Goal: Task Accomplishment & Management: Manage account settings

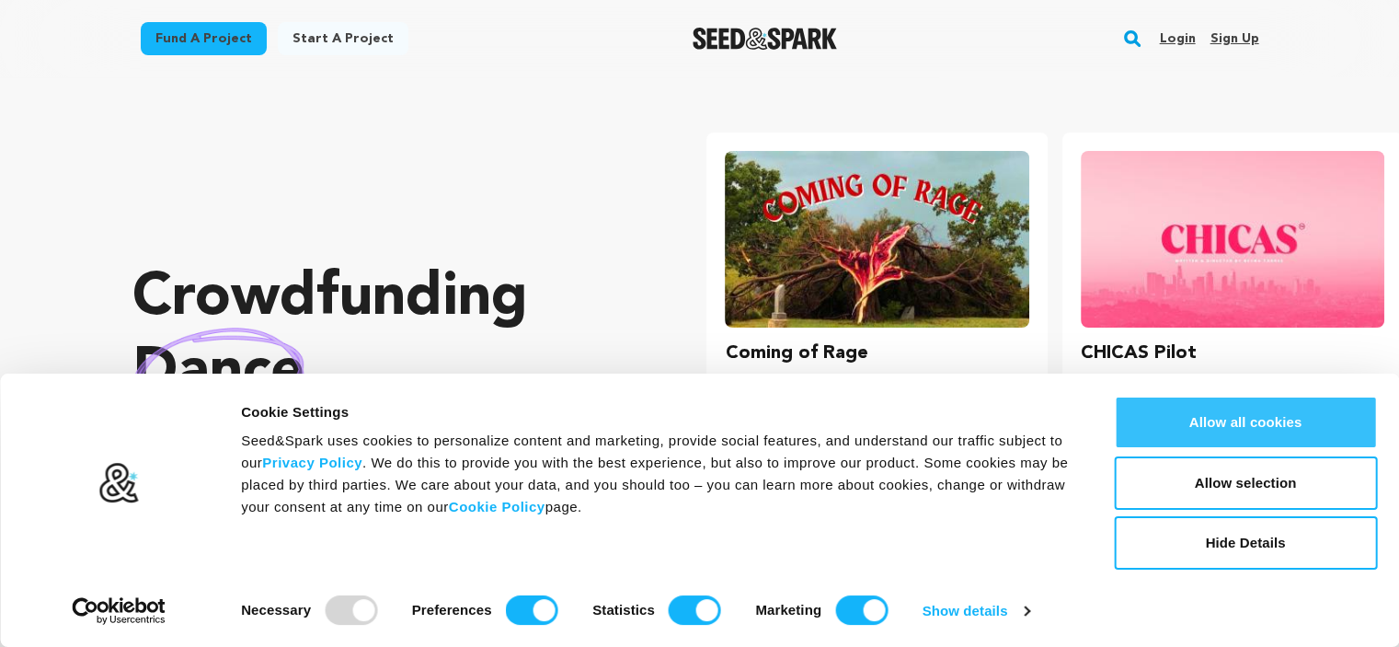
click at [1258, 427] on button "Allow all cookies" at bounding box center [1245, 422] width 263 height 53
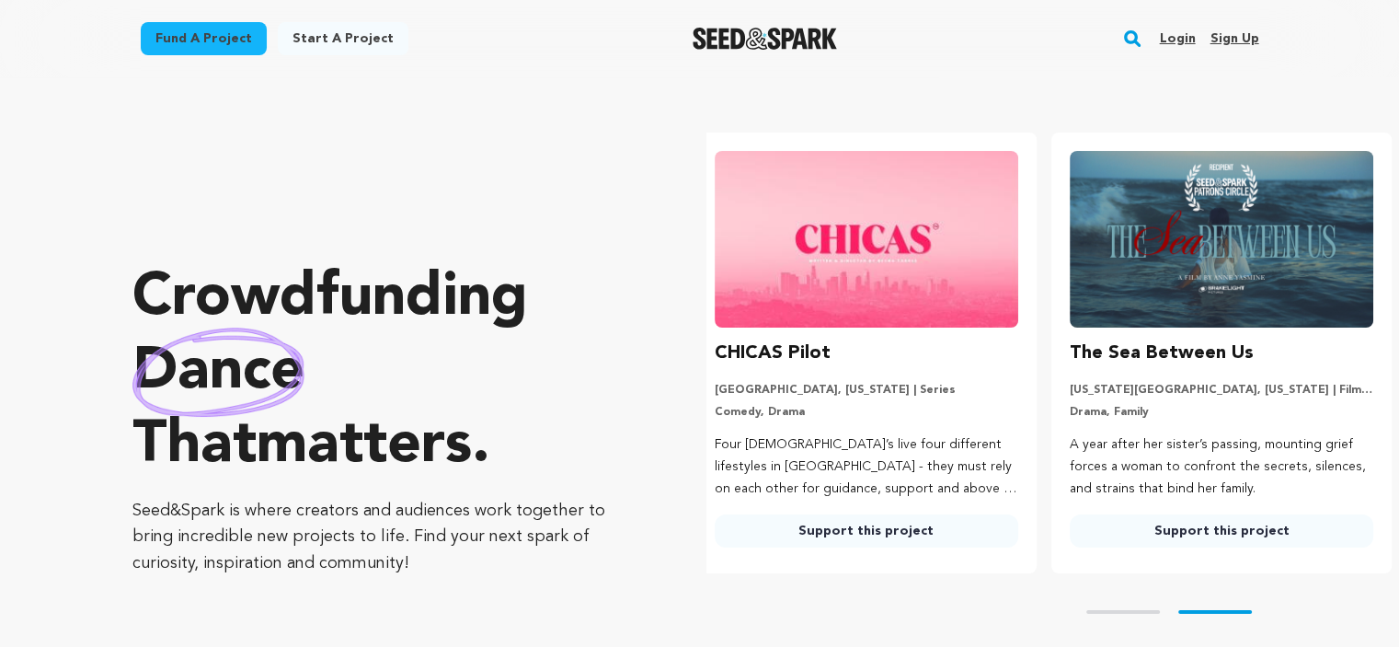
scroll to position [0, 369]
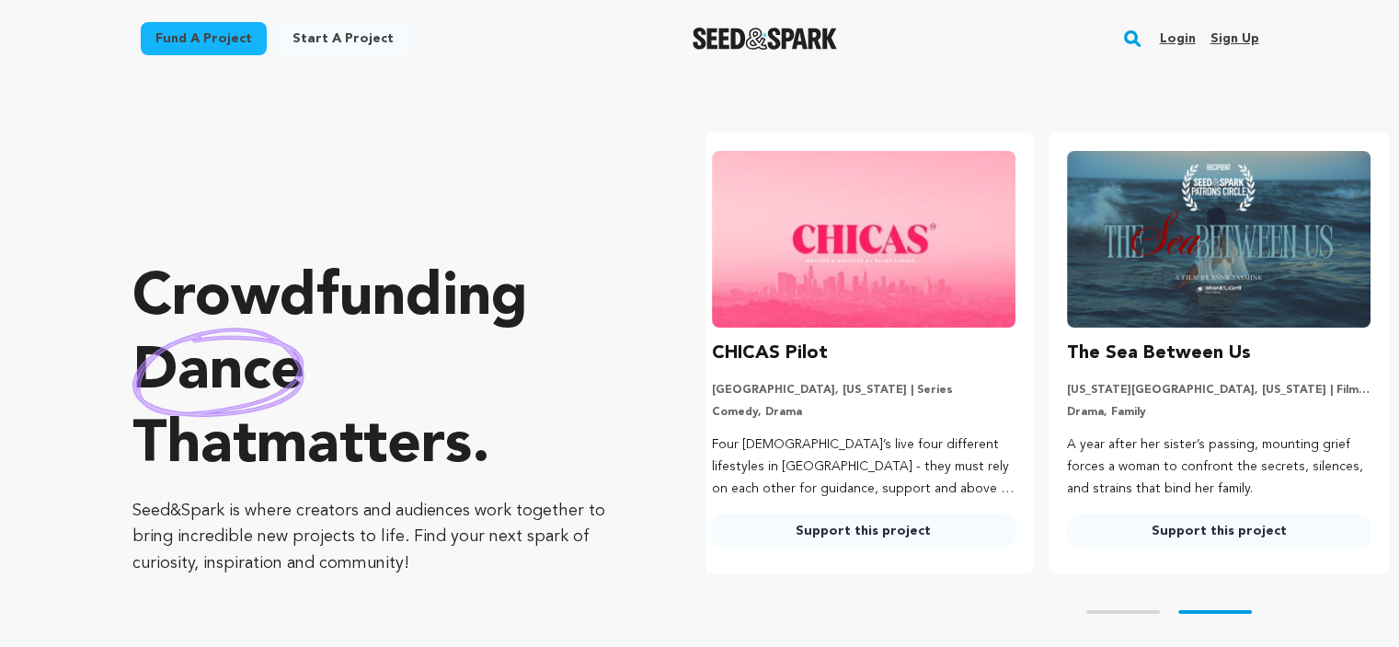
click at [1225, 38] on link "Sign up" at bounding box center [1234, 38] width 49 height 29
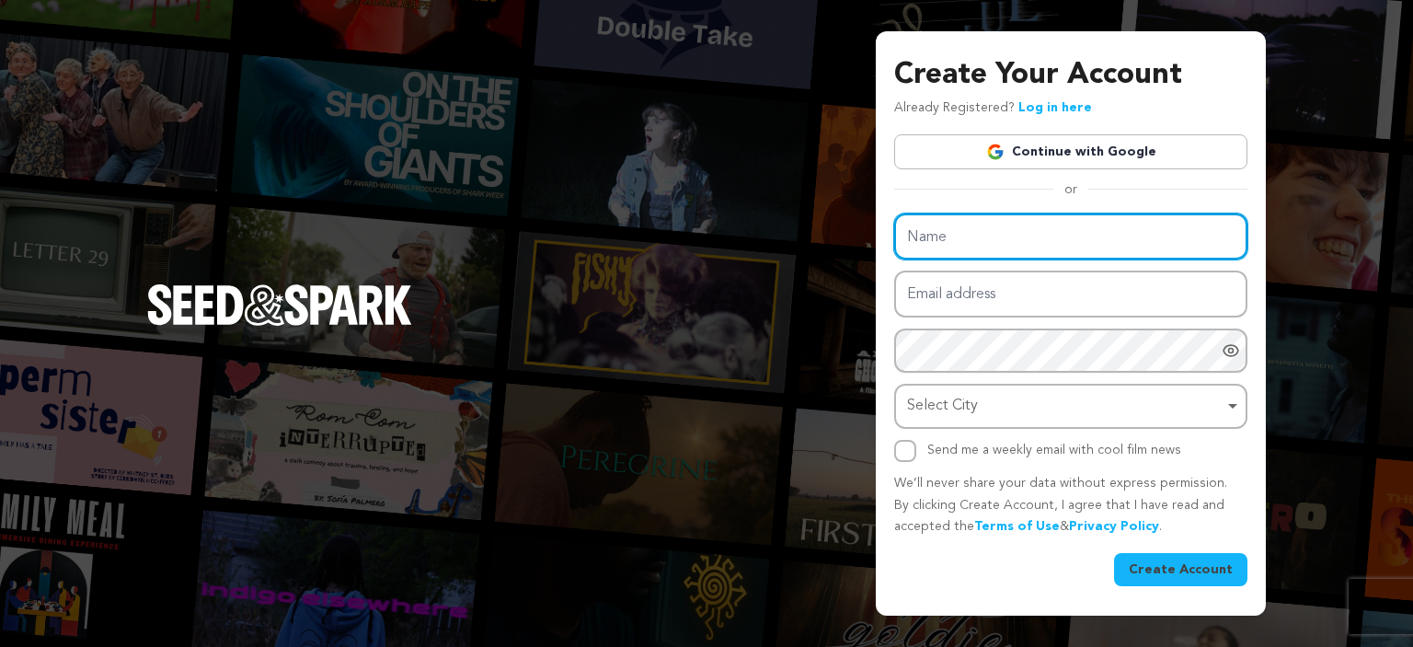
type input "House Cleaning Fleet"
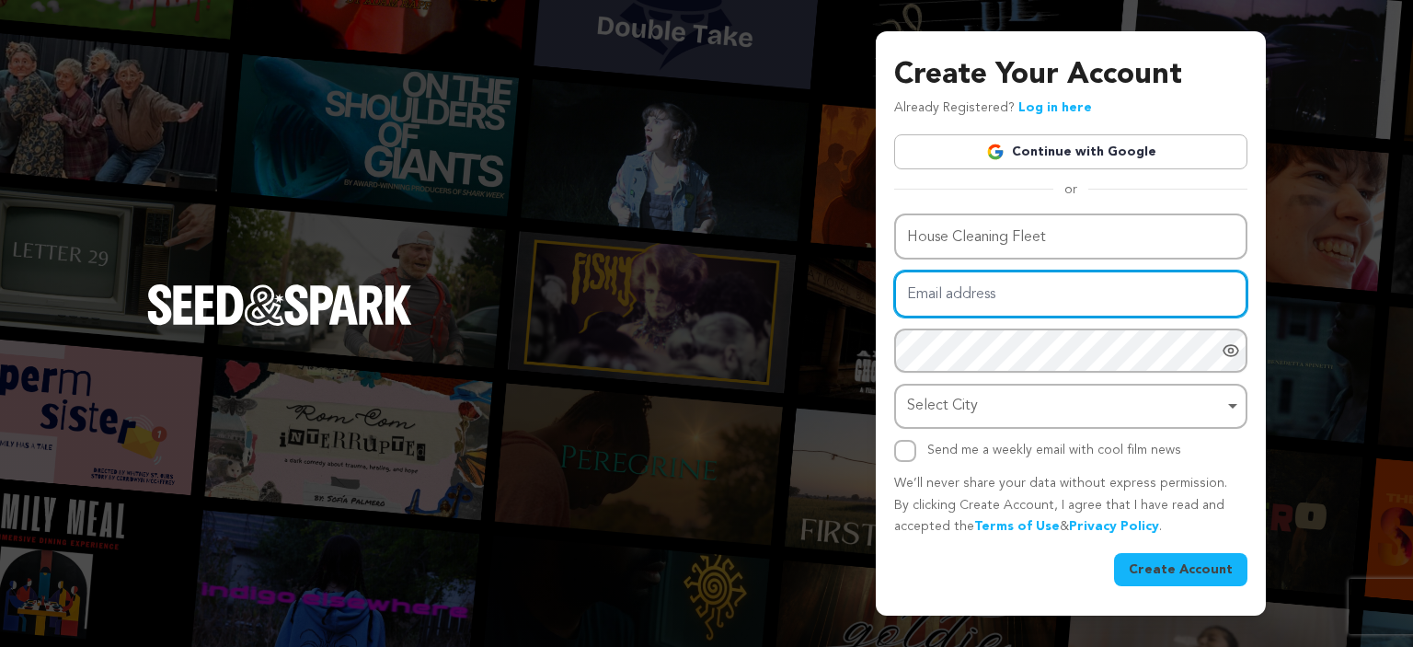
type input "[EMAIL_ADDRESS][DOMAIN_NAME]"
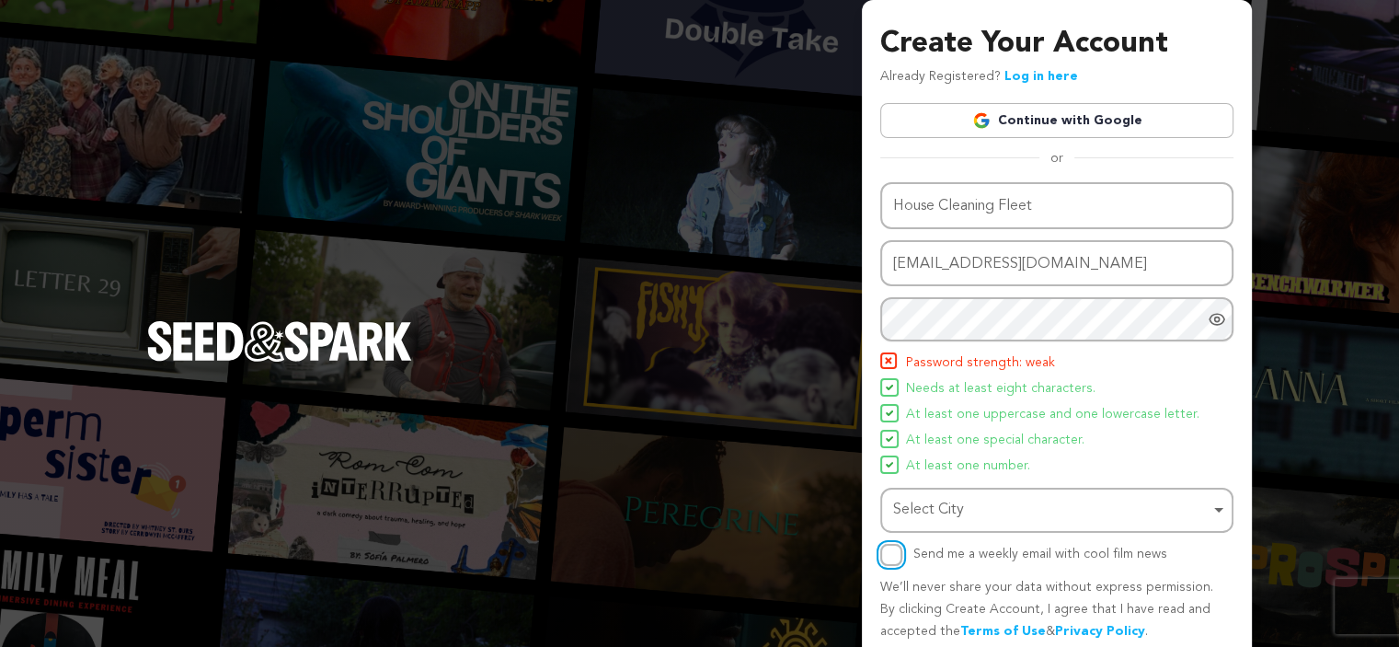
click at [891, 551] on input "Send me a weekly email with cool film news" at bounding box center [891, 555] width 22 height 22
checkbox input "true"
click at [967, 514] on div "Select City Remove item" at bounding box center [1051, 510] width 316 height 27
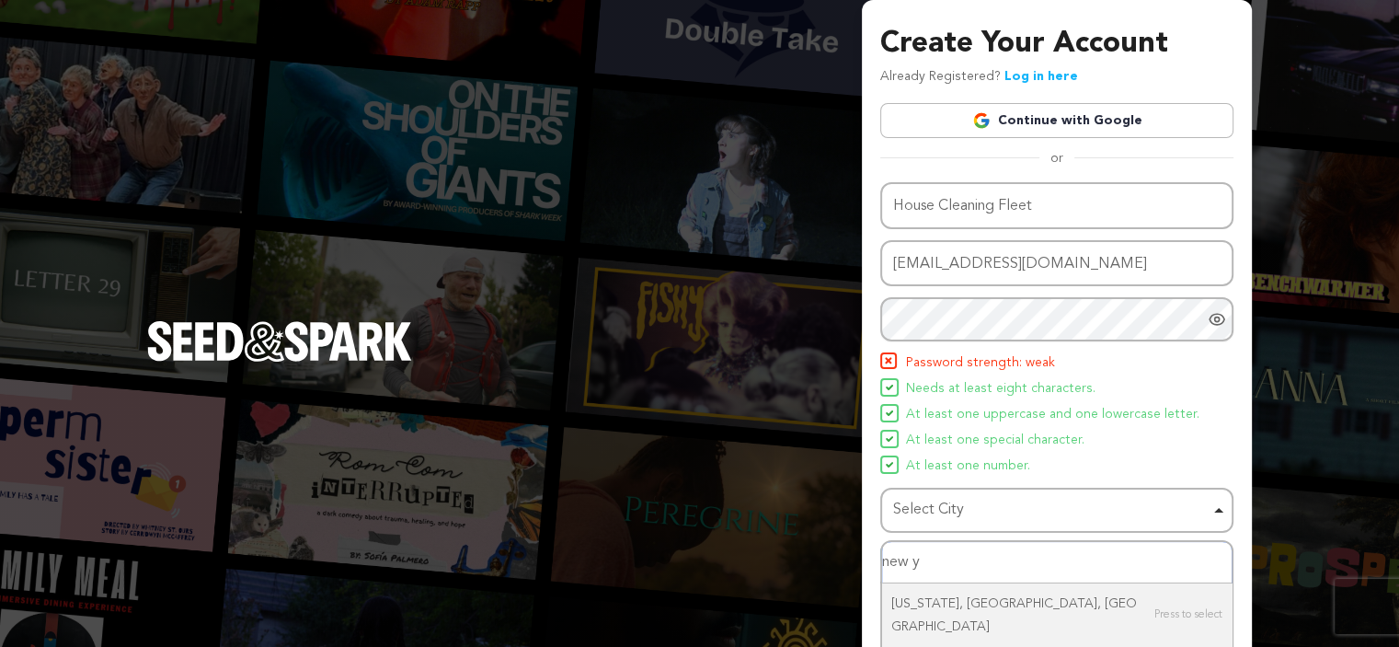
type input "new yo"
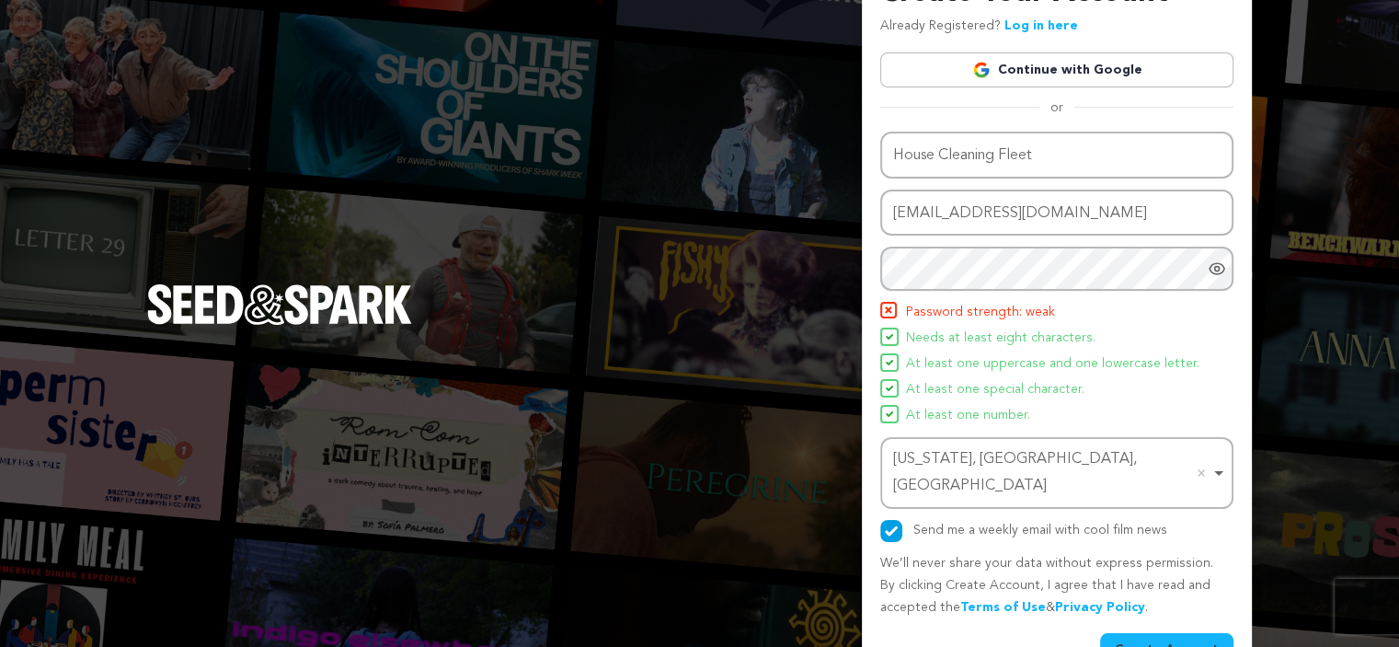
scroll to position [72, 0]
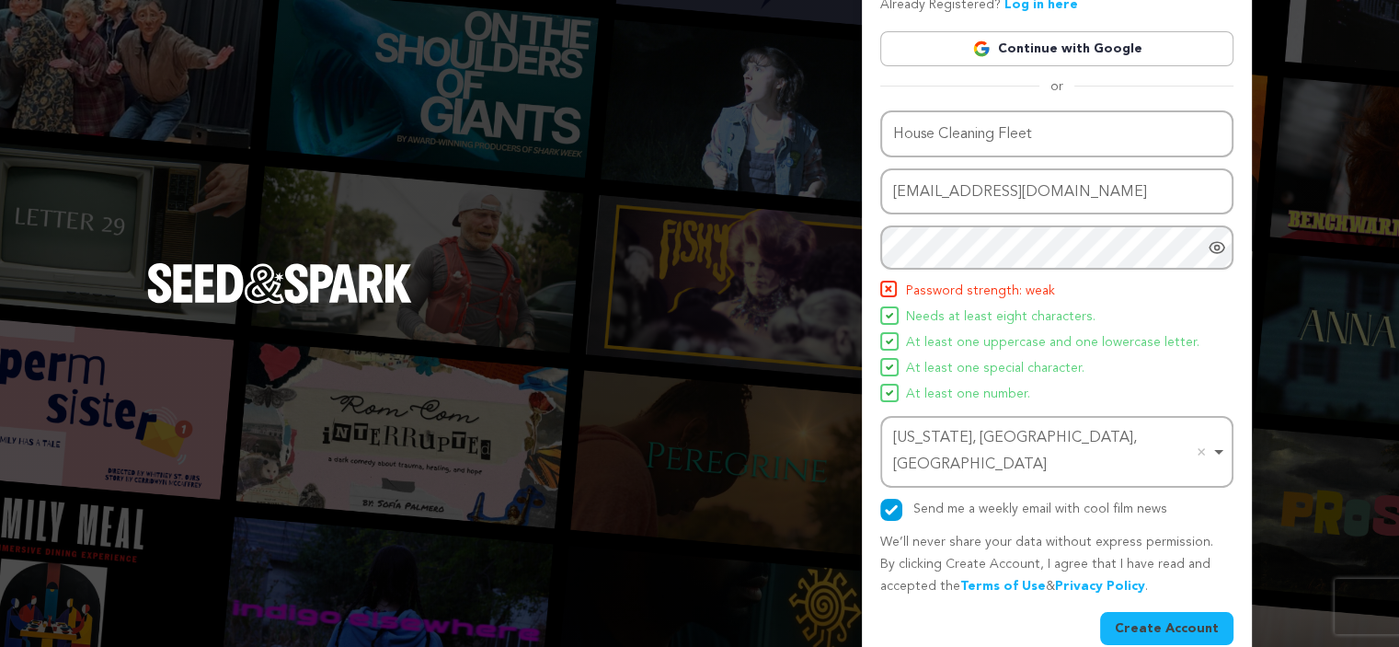
click at [1144, 612] on button "Create Account" at bounding box center [1166, 628] width 133 height 33
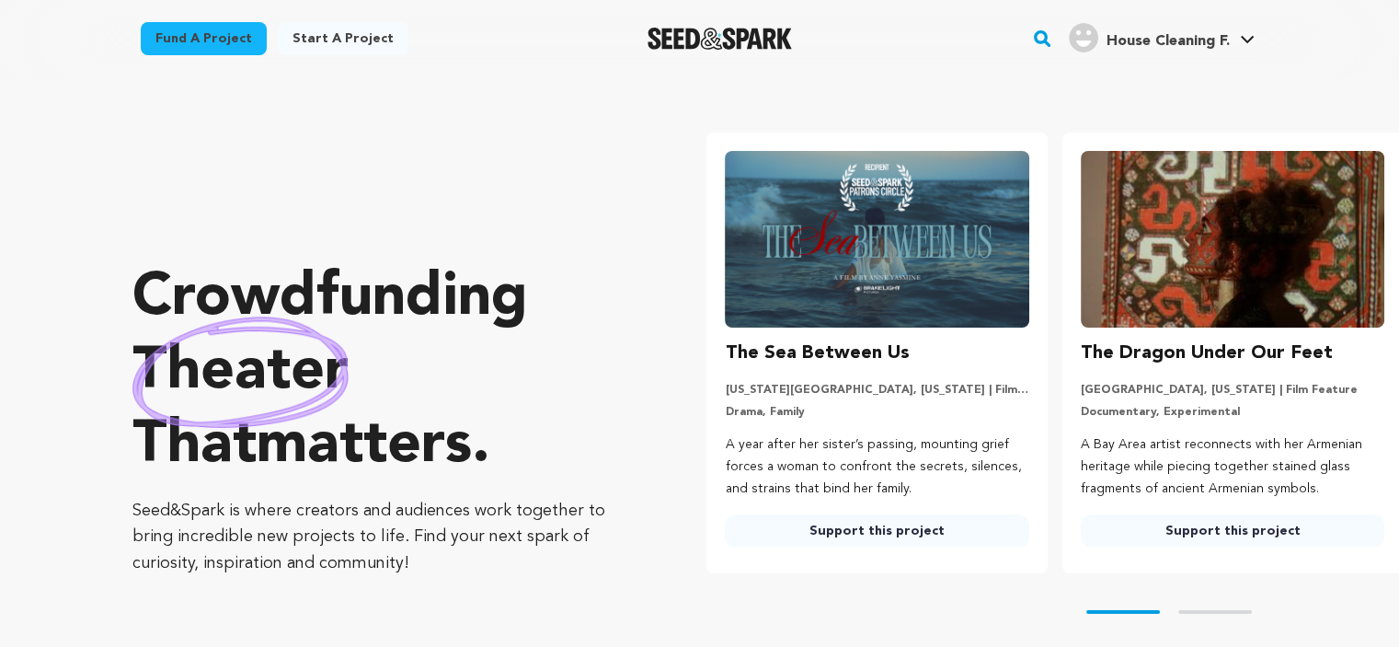
click at [1201, 31] on h4 "House Cleaning F." at bounding box center [1167, 41] width 123 height 22
click at [1230, 36] on link "House Cleaning F. House Cleaning F." at bounding box center [1161, 35] width 193 height 33
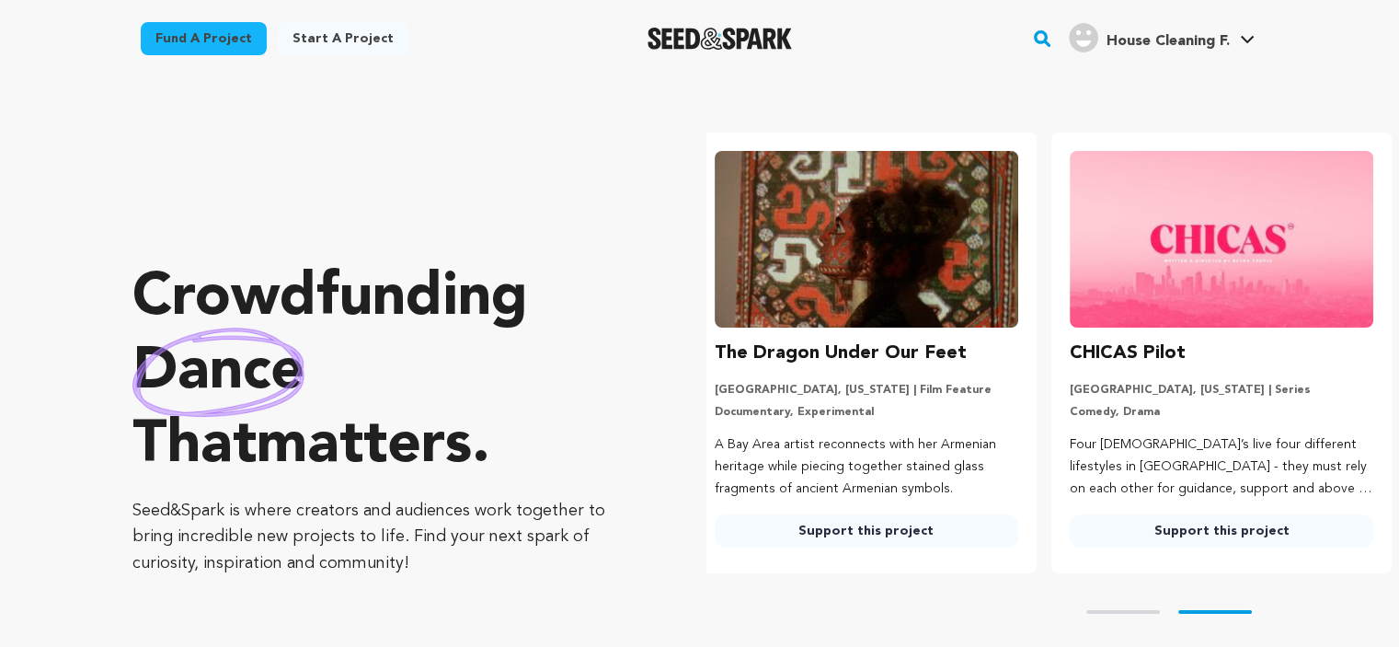
scroll to position [0, 369]
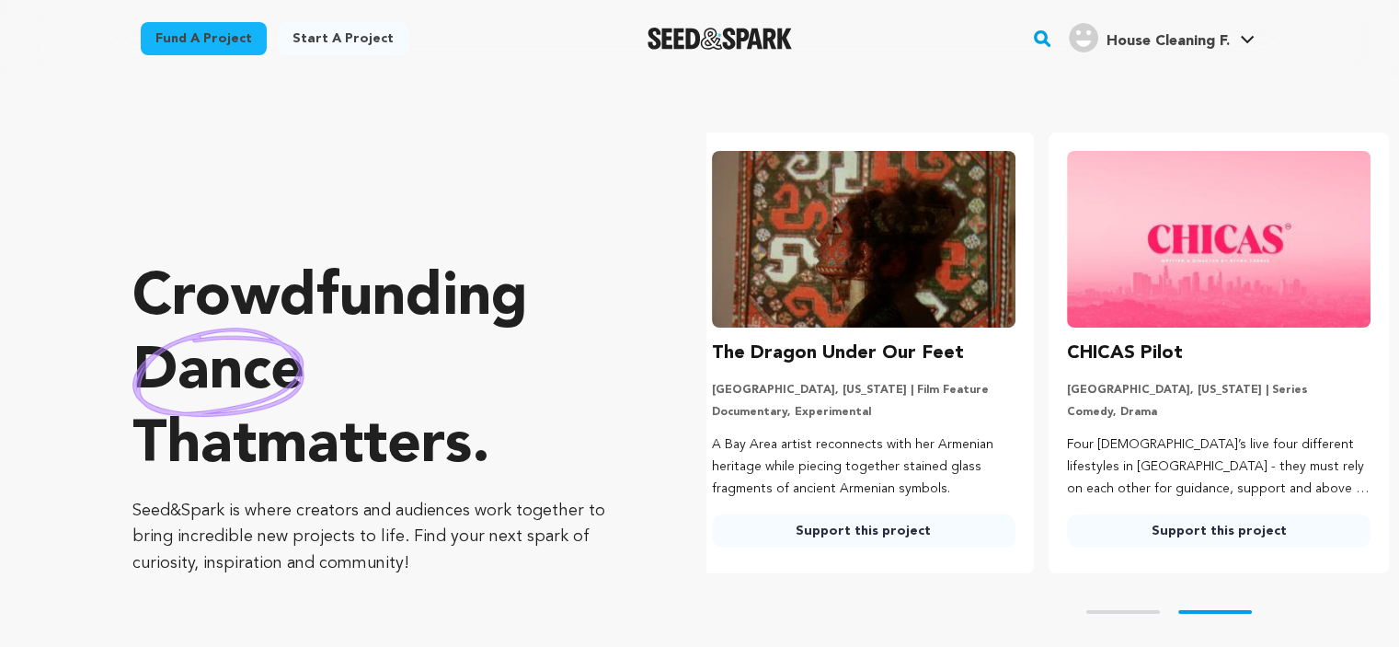
click at [1231, 36] on link "House Cleaning F. House Cleaning F." at bounding box center [1161, 35] width 193 height 33
click at [1174, 49] on span "House Cleaning F." at bounding box center [1167, 41] width 123 height 15
click at [1062, 36] on div "Fund a project Start a project Search" at bounding box center [685, 39] width 1148 height 48
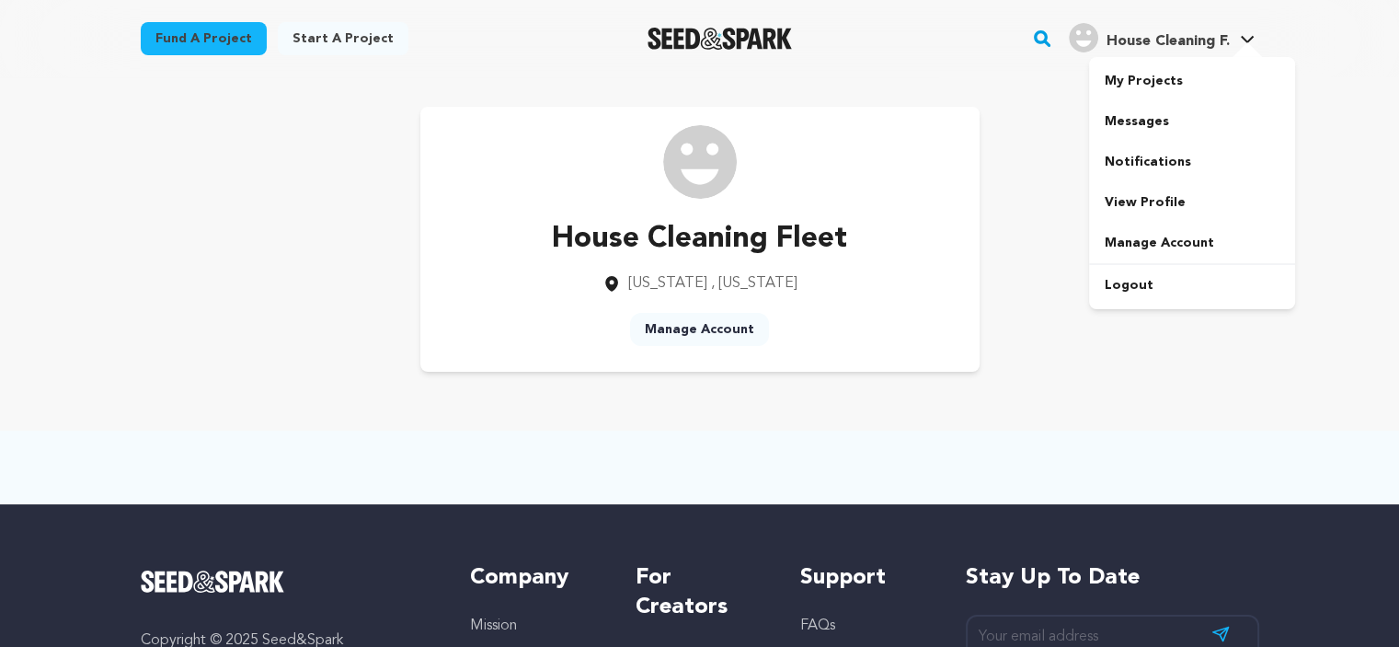
click at [1236, 43] on div at bounding box center [1247, 51] width 37 height 18
click at [1138, 201] on link "View Profile" at bounding box center [1192, 202] width 206 height 40
click at [714, 327] on link "Manage Account" at bounding box center [699, 329] width 139 height 33
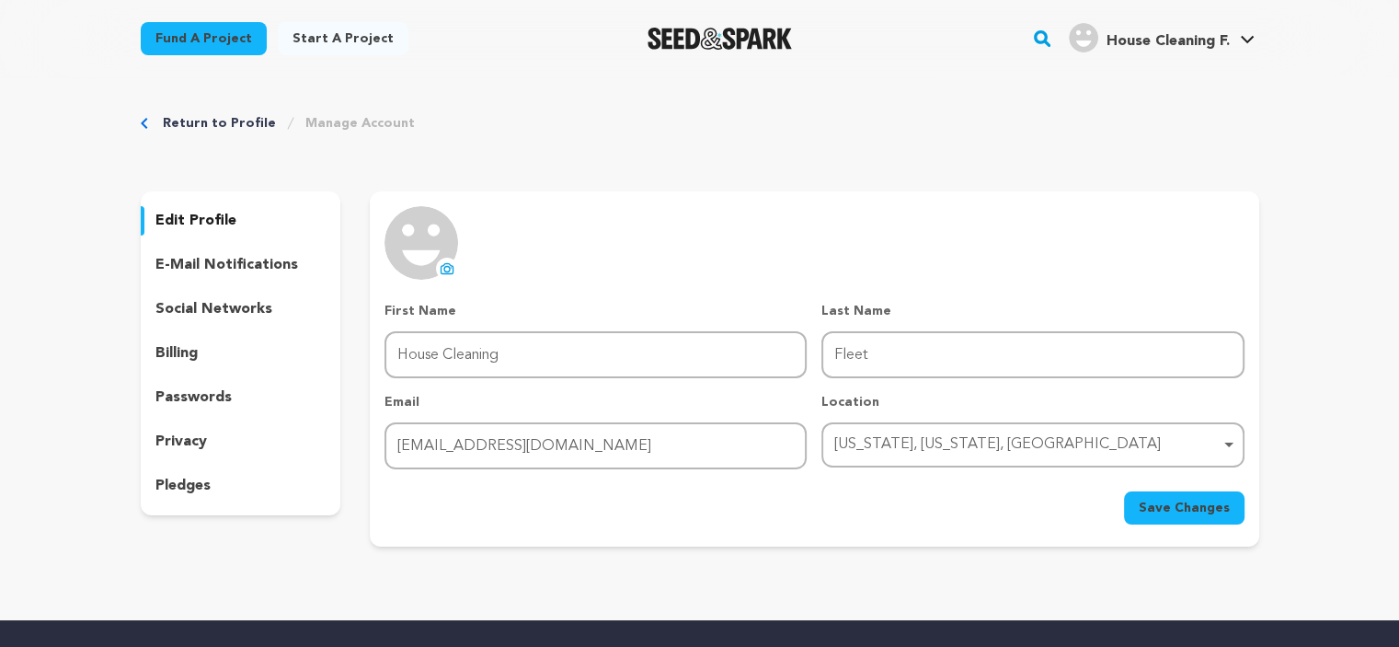
click at [446, 259] on button "uploading spinner upload profile image" at bounding box center [447, 269] width 22 height 22
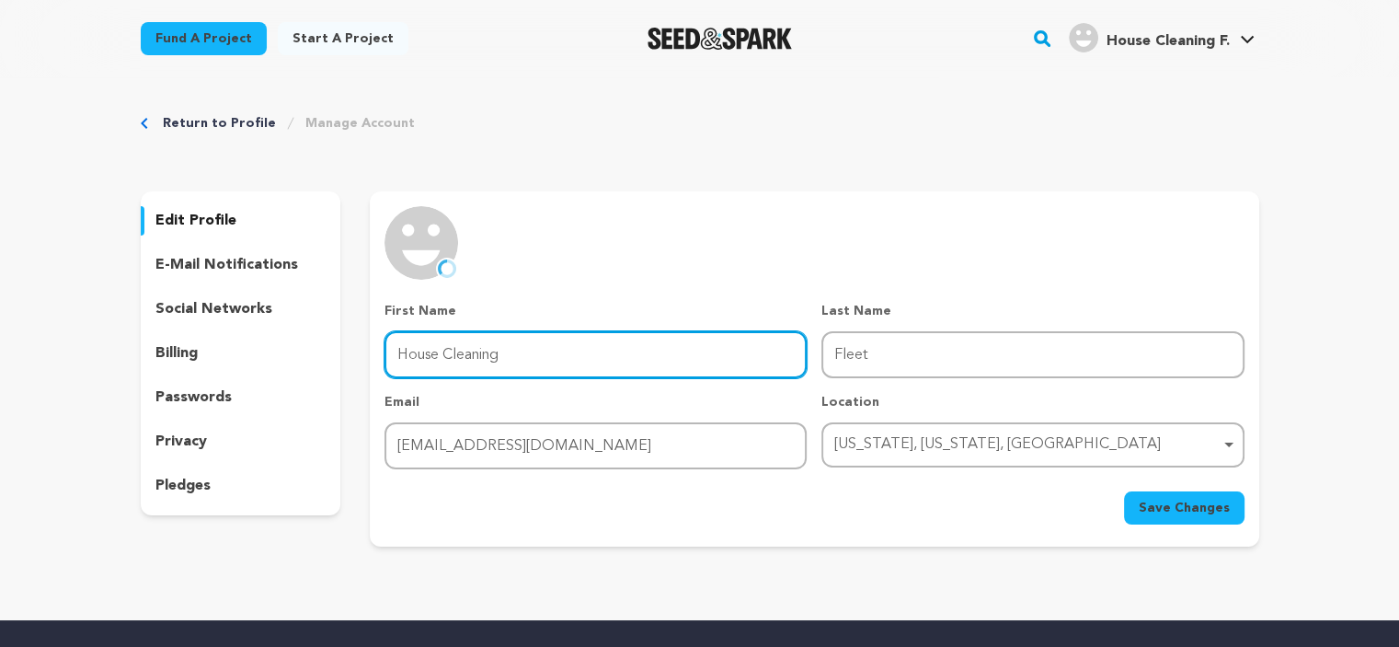
click at [537, 352] on input "House Cleaning" at bounding box center [596, 354] width 422 height 47
drag, startPoint x: 531, startPoint y: 365, endPoint x: 269, endPoint y: 411, distance: 266.2
click at [269, 411] on div "edit profile e-mail notifications social networks billing passwords privacy ple…" at bounding box center [700, 368] width 1119 height 355
paste input "Fleet"
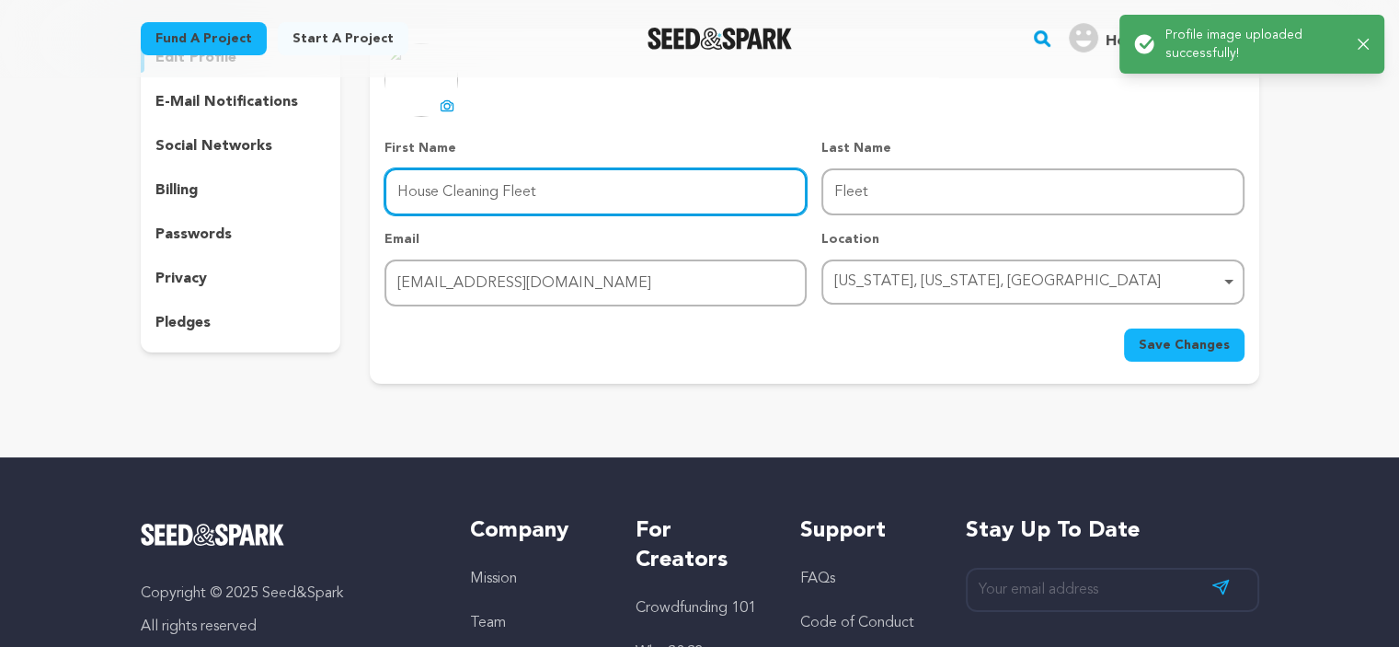
scroll to position [184, 0]
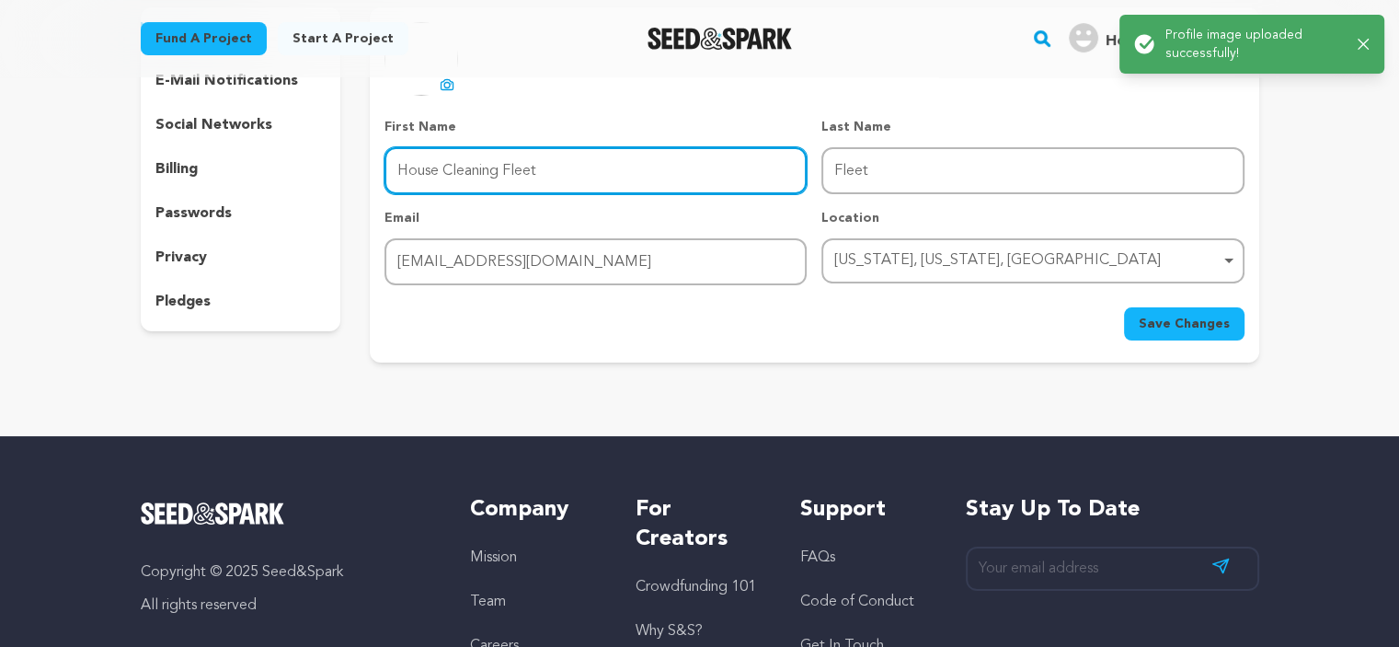
type input "House Cleaning Fleet"
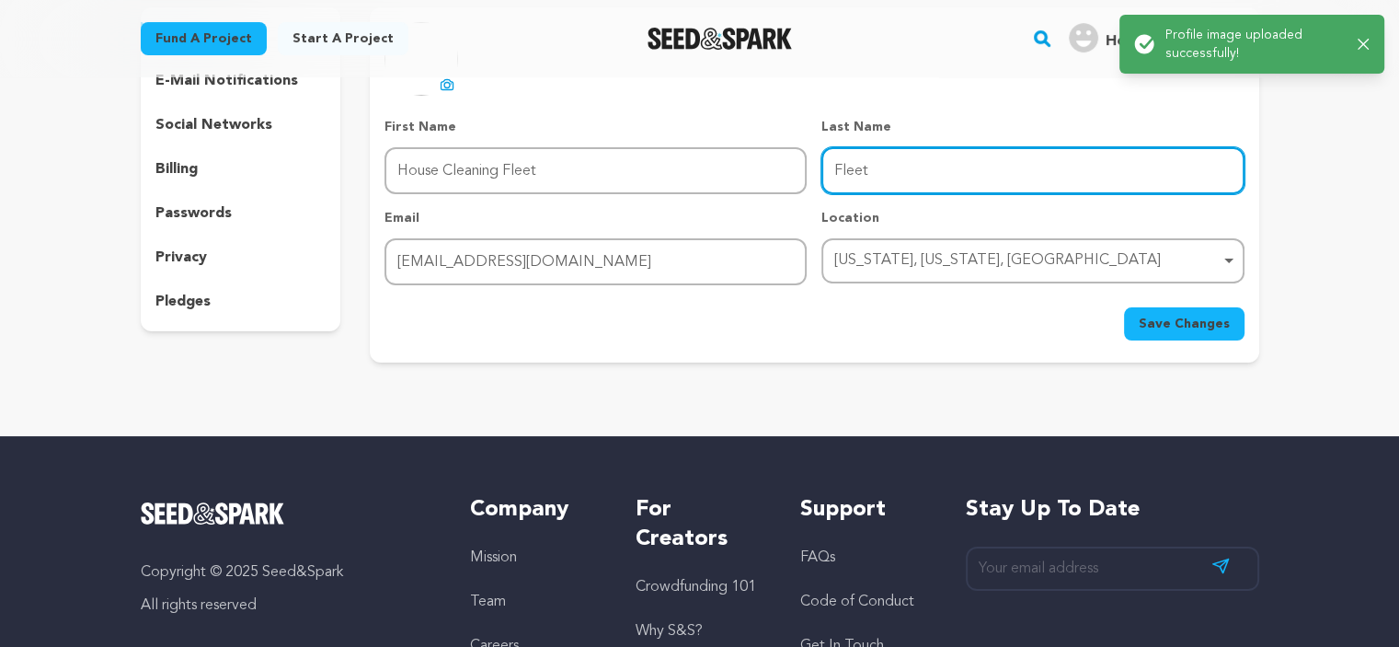
click at [915, 173] on input "Fleet" at bounding box center [1033, 170] width 422 height 47
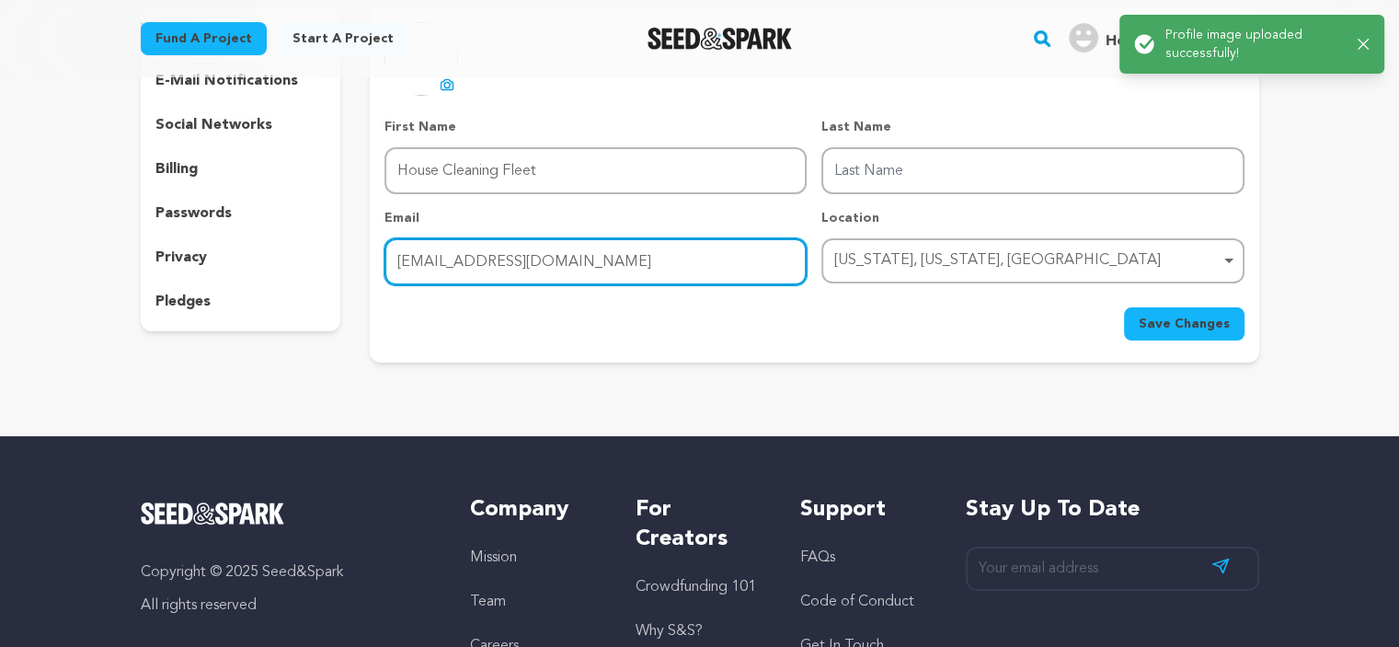
click at [617, 263] on input "[EMAIL_ADDRESS][DOMAIN_NAME]" at bounding box center [596, 261] width 422 height 47
click at [935, 257] on div "[US_STATE], [US_STATE], [GEOGRAPHIC_DATA] Remove item" at bounding box center [1026, 260] width 385 height 27
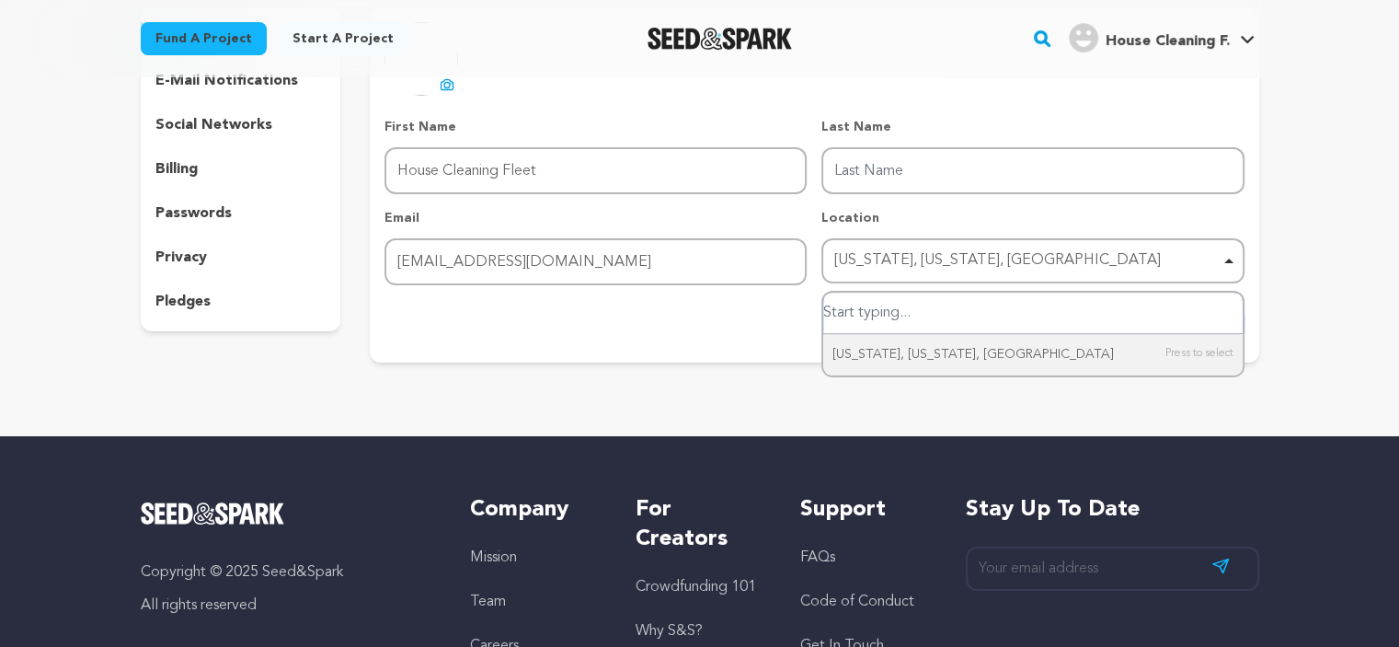
click at [935, 257] on div "[US_STATE], [US_STATE], [GEOGRAPHIC_DATA] Remove item" at bounding box center [1026, 260] width 385 height 27
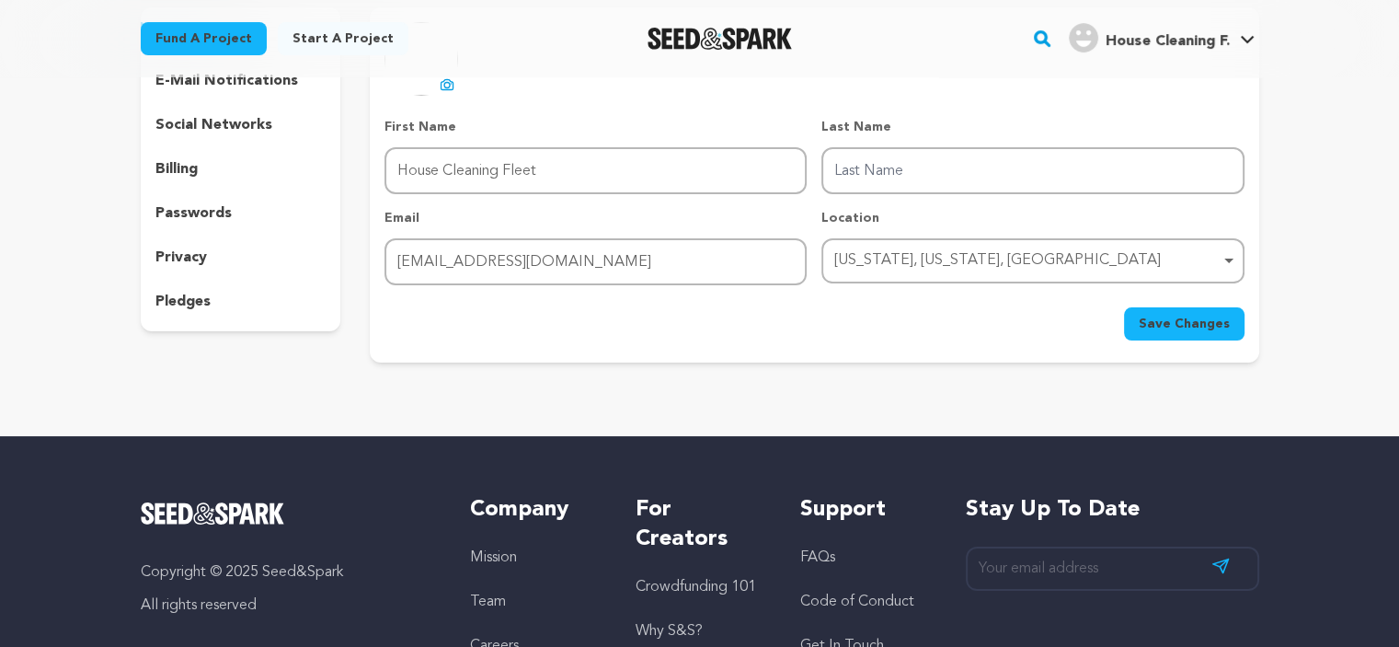
click at [1180, 318] on span "Save Changes" at bounding box center [1184, 324] width 91 height 18
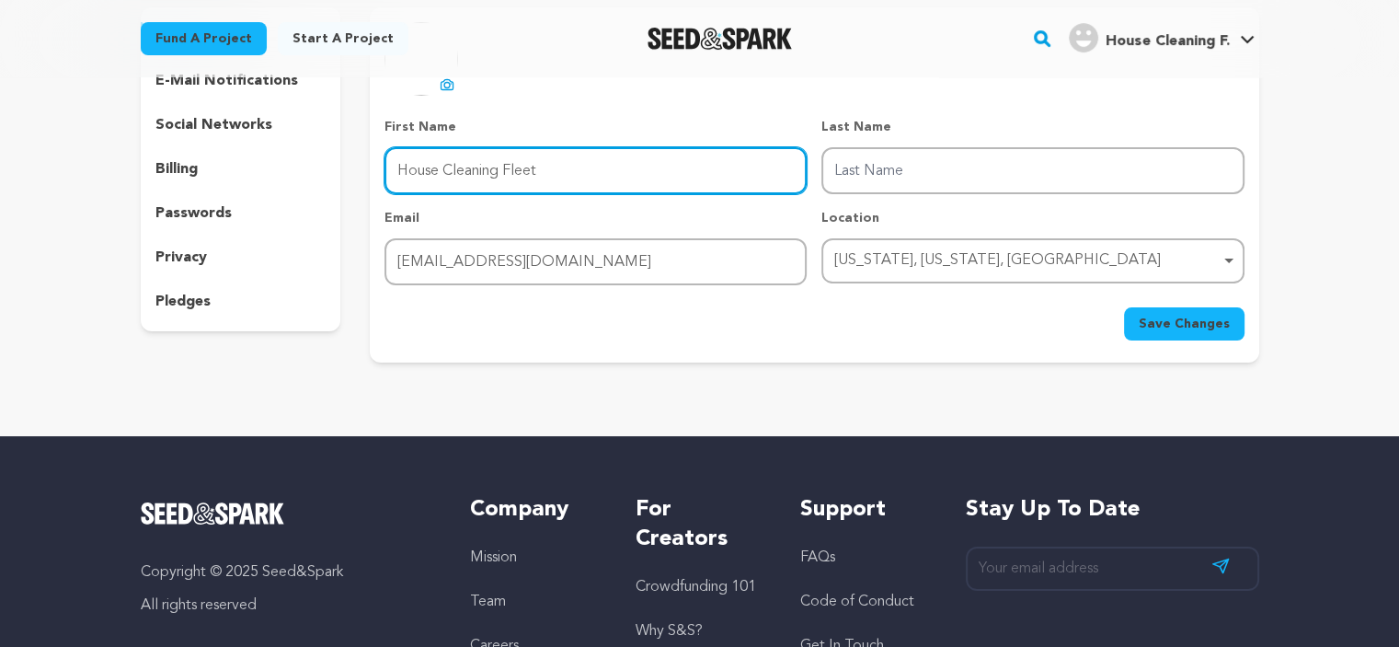
click at [526, 179] on input "House Cleaning Fleet" at bounding box center [596, 170] width 422 height 47
type input "House Cleaning"
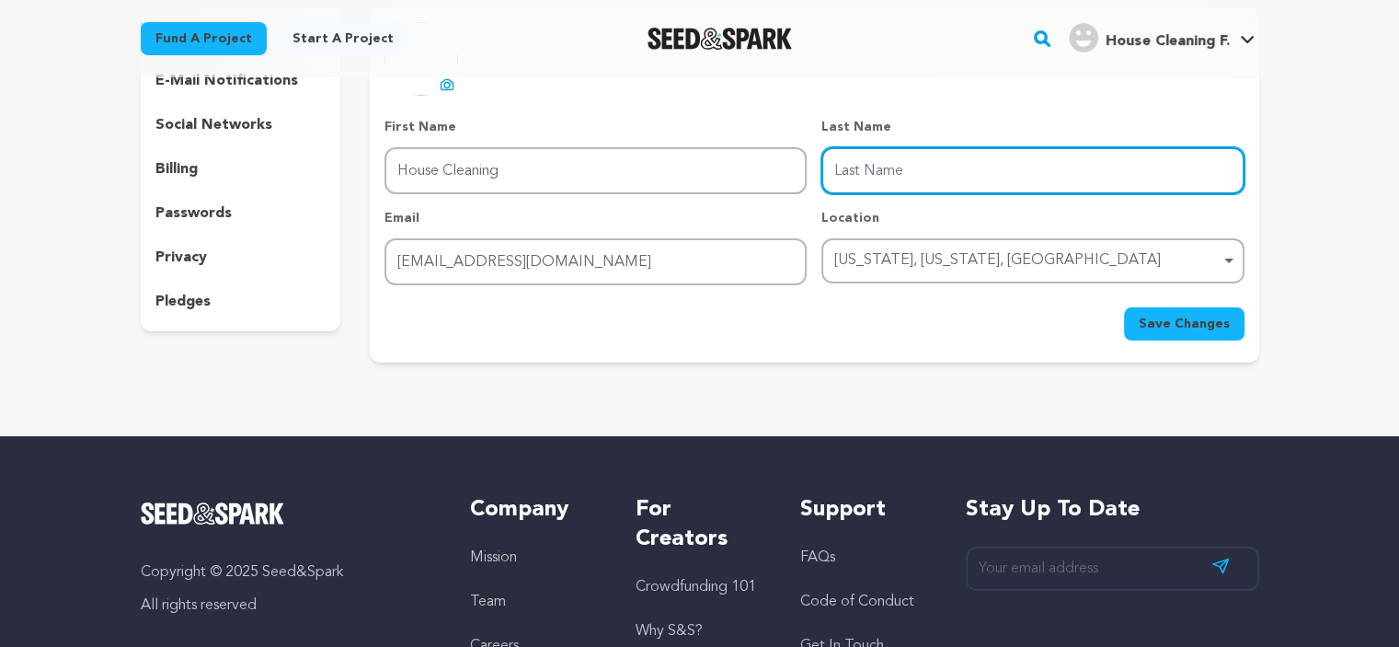
click at [898, 179] on input "Last Name" at bounding box center [1033, 170] width 422 height 47
paste input "Fleet"
type input "Fleet"
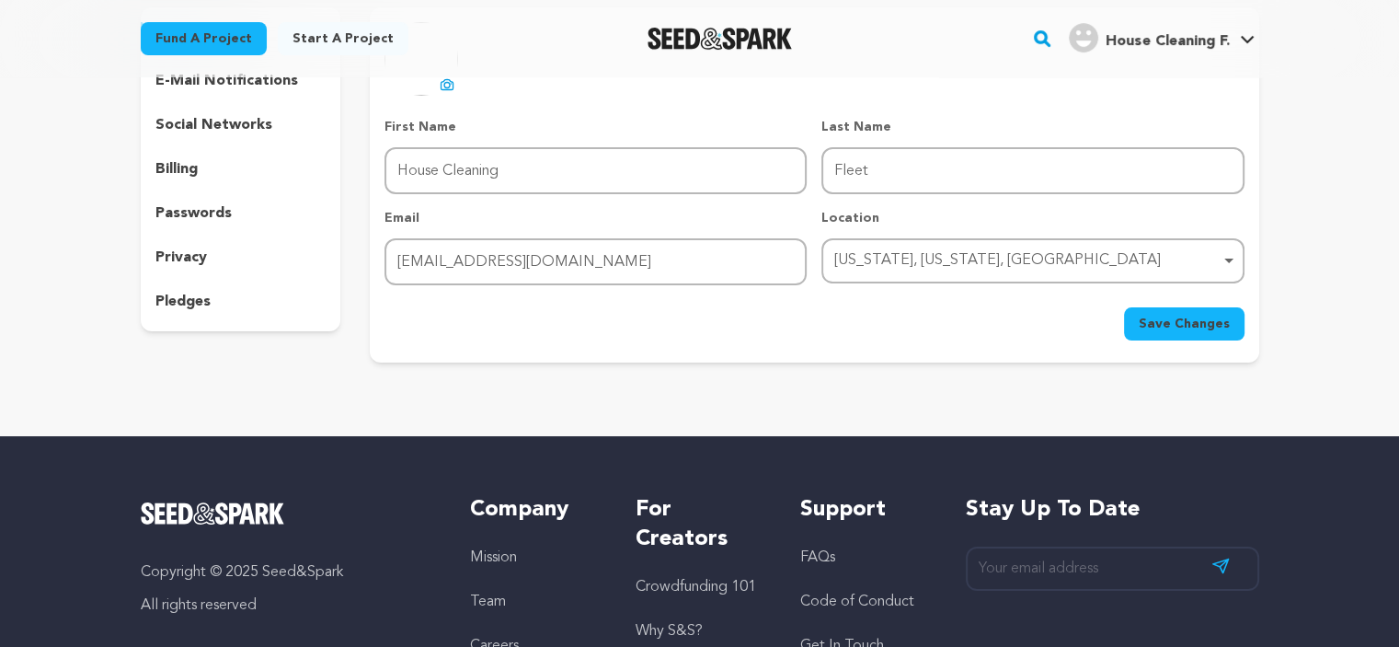
click at [1177, 328] on span "Save Changes" at bounding box center [1184, 324] width 91 height 18
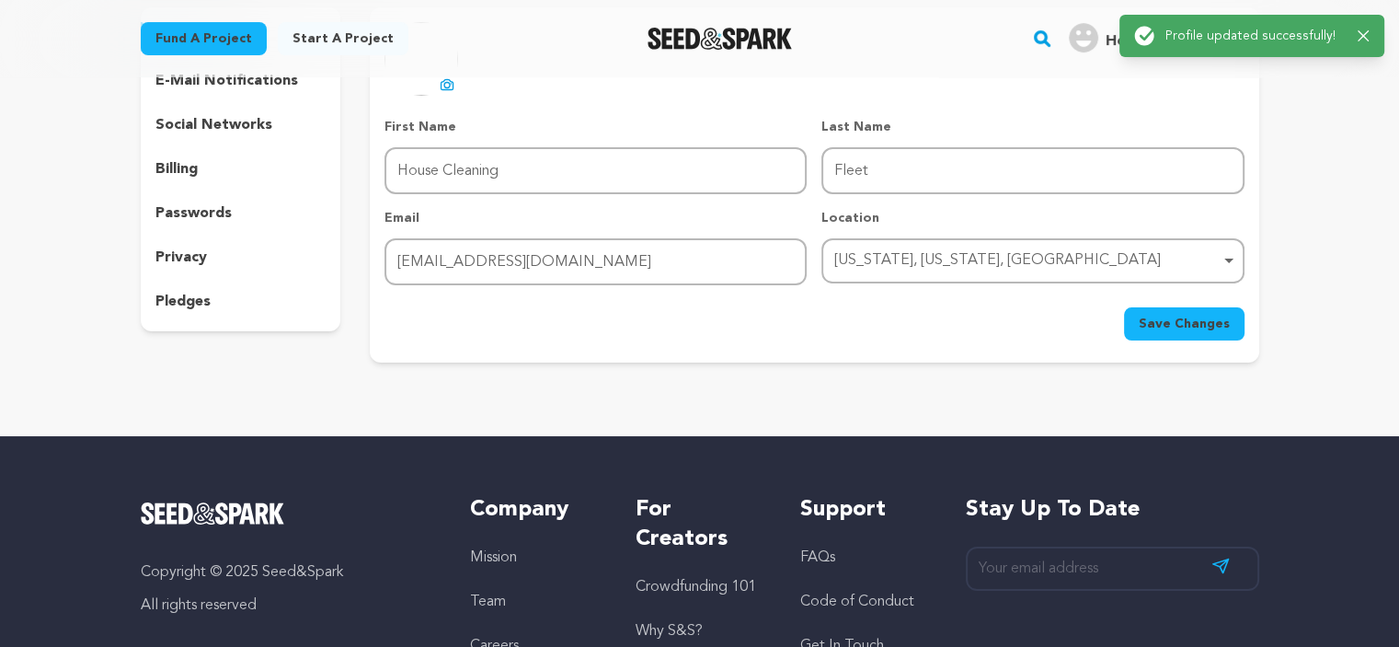
click at [213, 125] on p "social networks" at bounding box center [213, 125] width 117 height 22
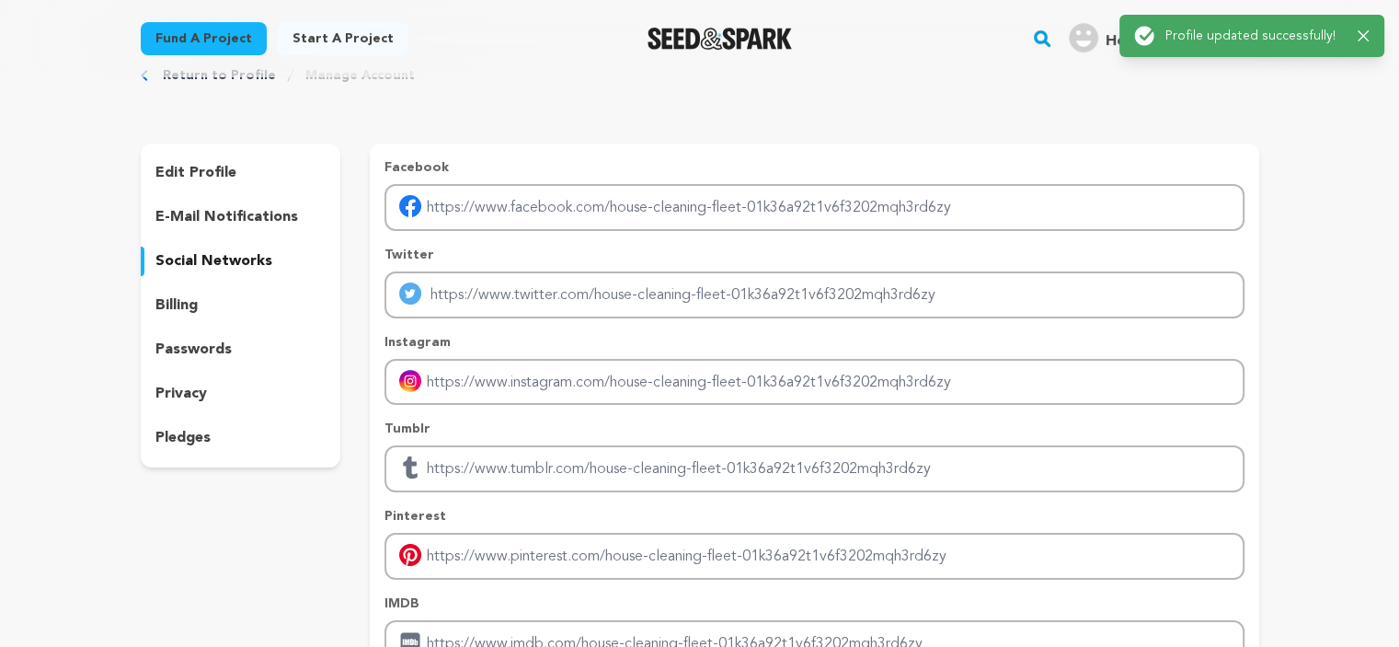
scroll to position [92, 0]
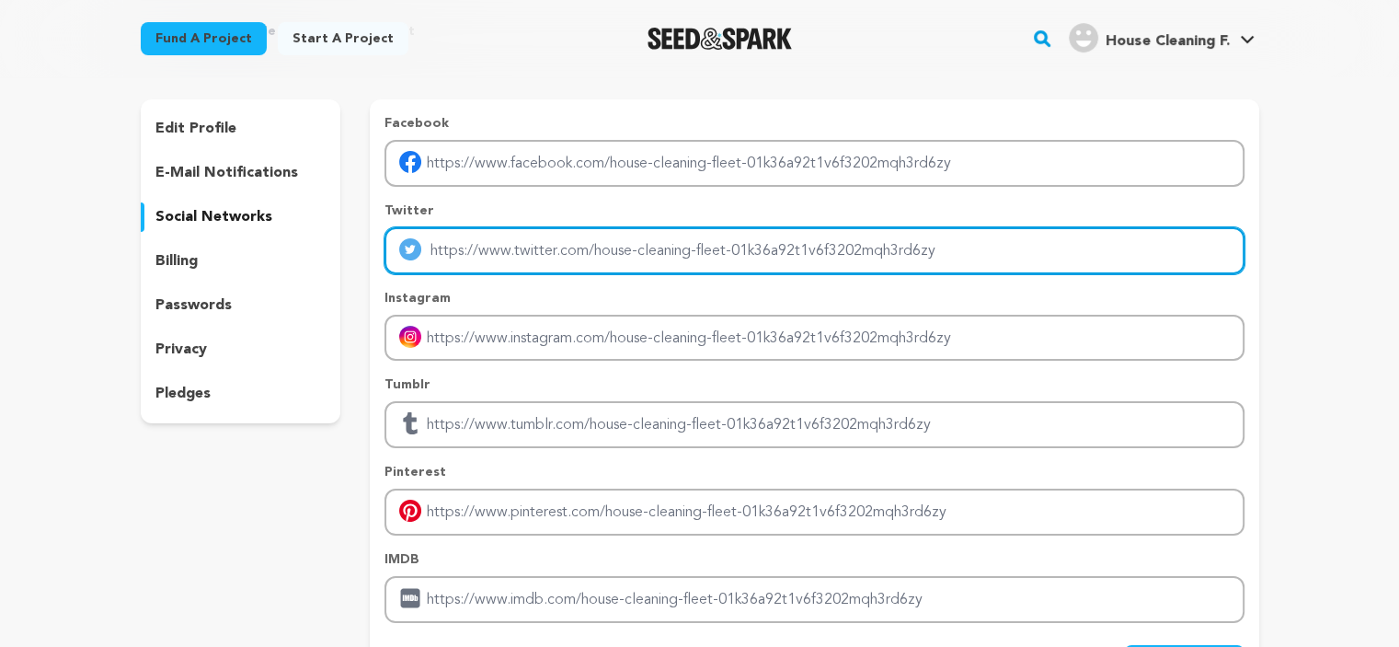
click at [488, 229] on input "Enter twitter profile link" at bounding box center [814, 250] width 859 height 47
paste input "[URL][DOMAIN_NAME]"
type input "[URL][DOMAIN_NAME]"
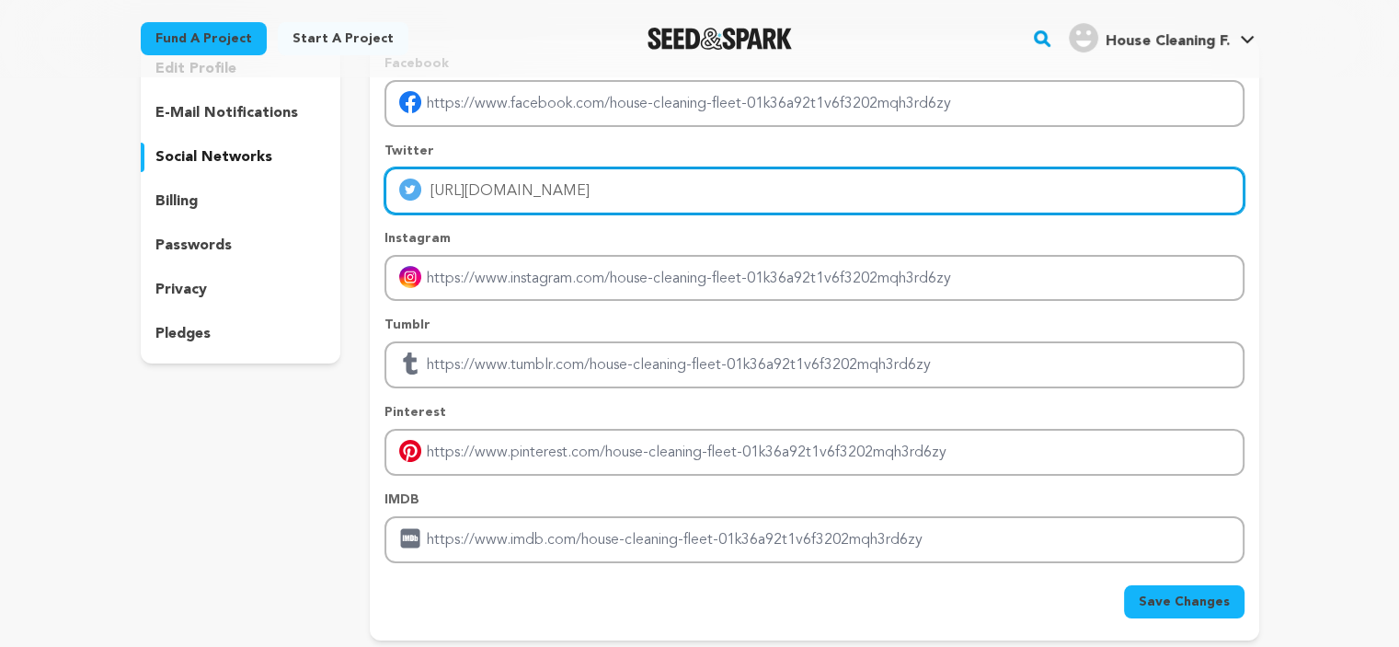
scroll to position [184, 0]
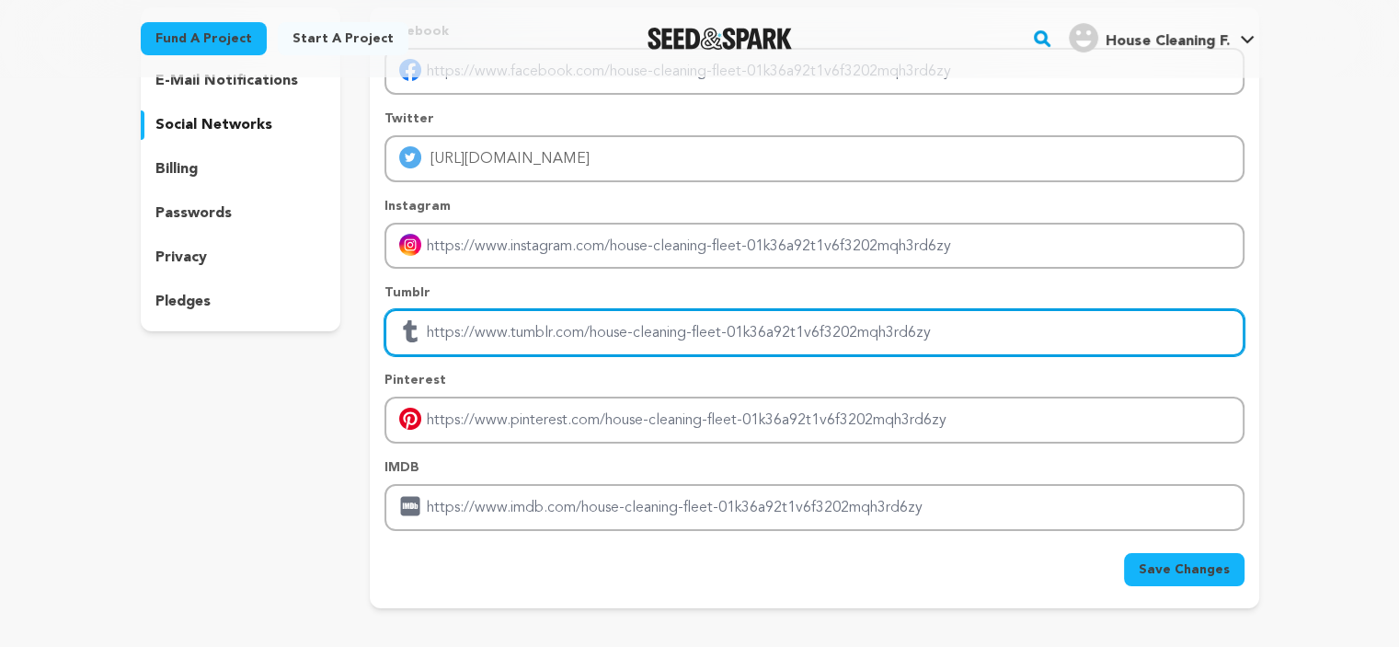
click at [460, 317] on input "Enter tubmlr profile link" at bounding box center [814, 332] width 859 height 47
paste input "[URL][DOMAIN_NAME]"
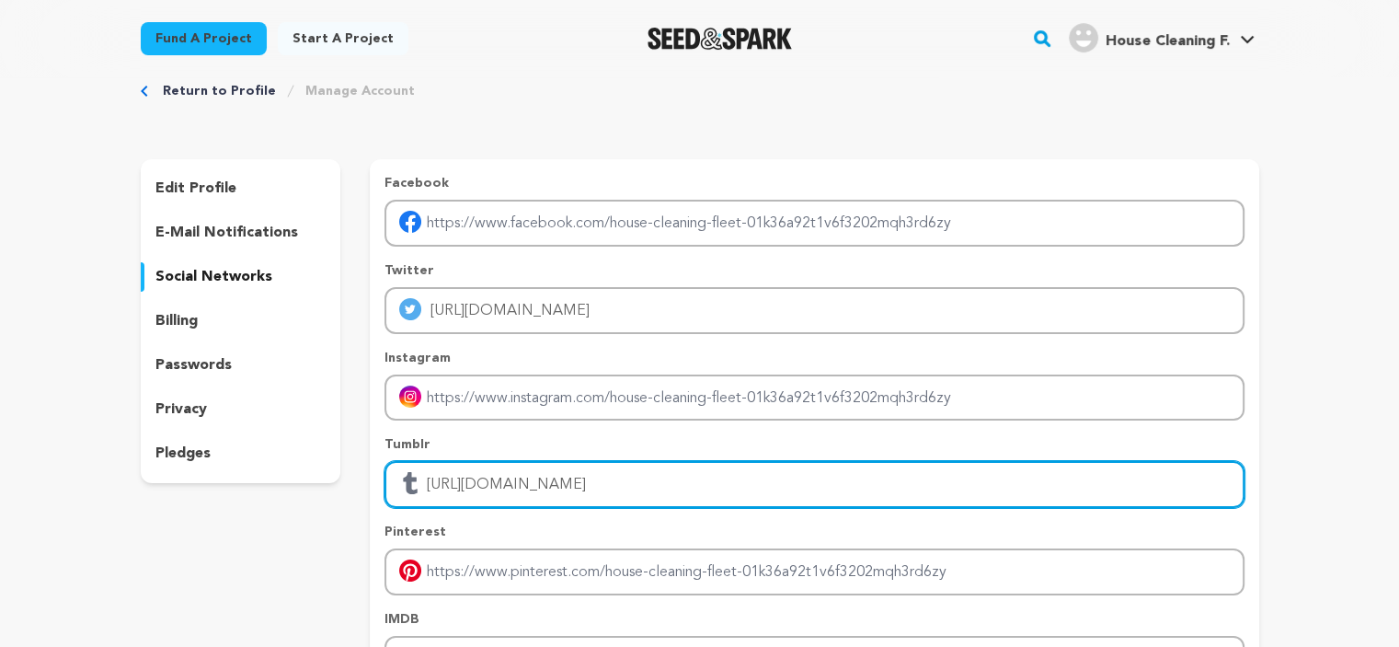
scroll to position [0, 0]
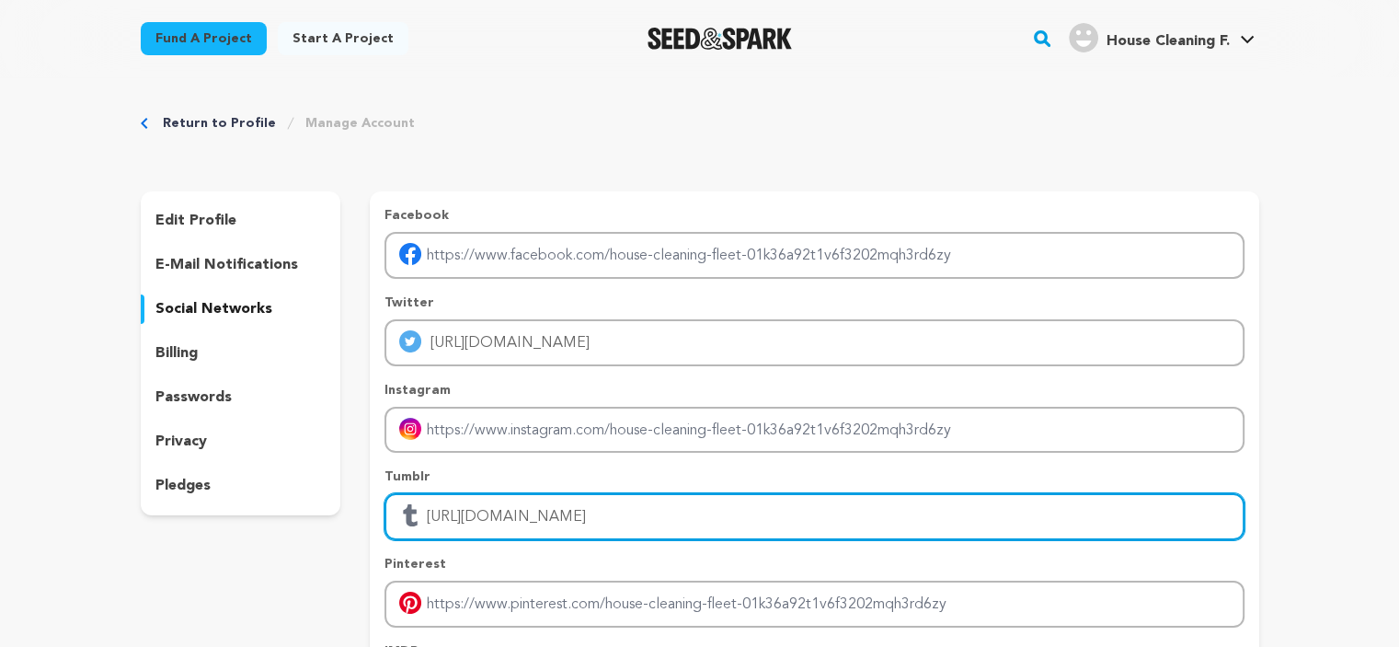
type input "[URL][DOMAIN_NAME]"
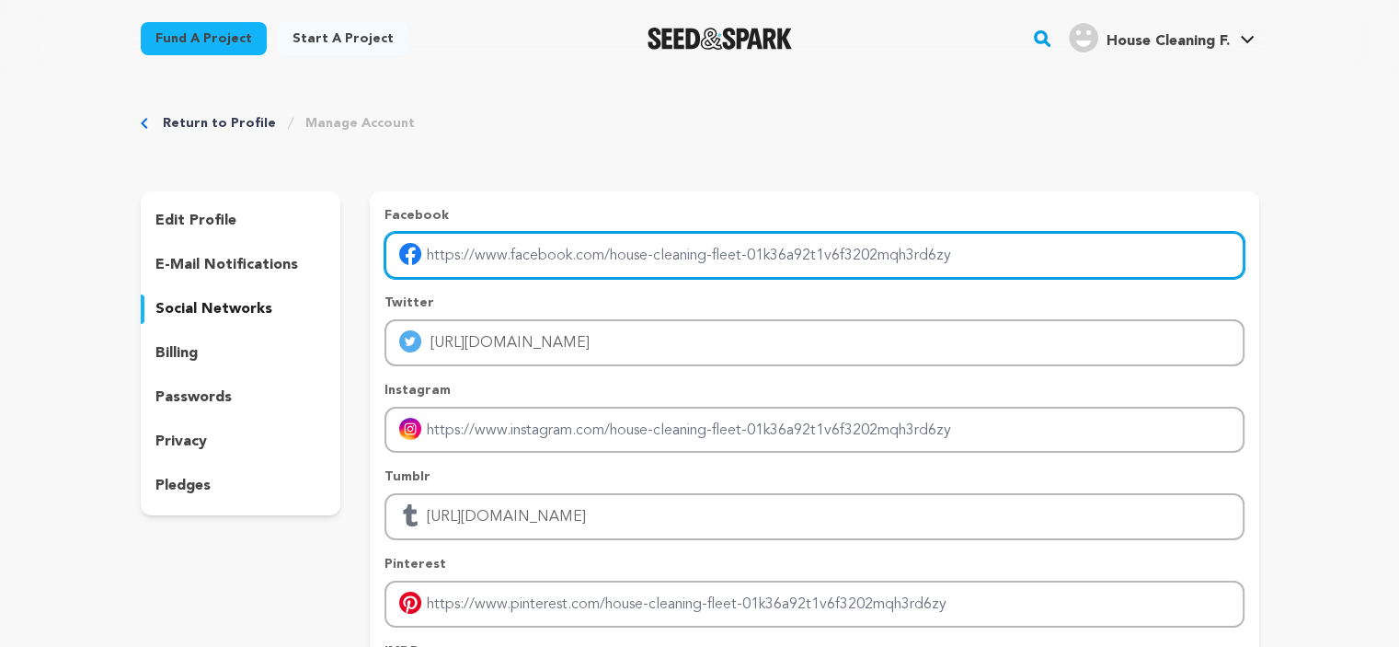
click at [499, 253] on input "Enter facebook profile link" at bounding box center [814, 255] width 859 height 47
paste input "[URL][DOMAIN_NAME]"
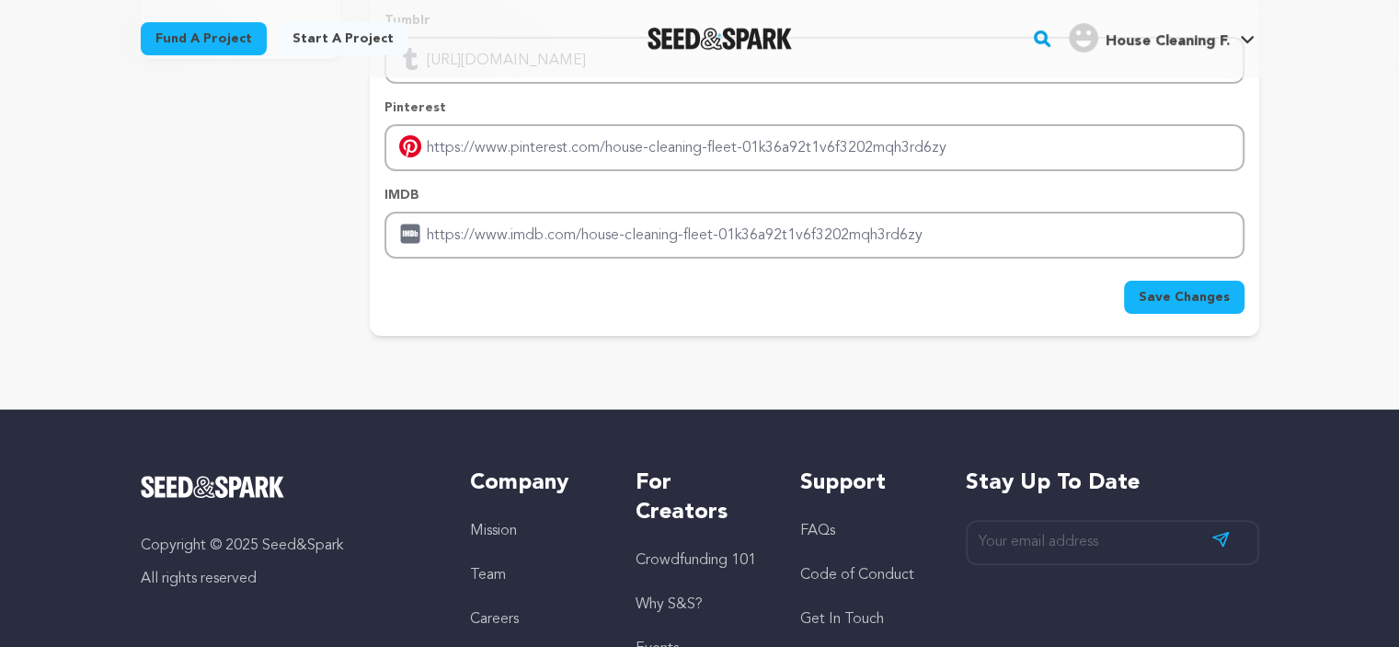
scroll to position [460, 0]
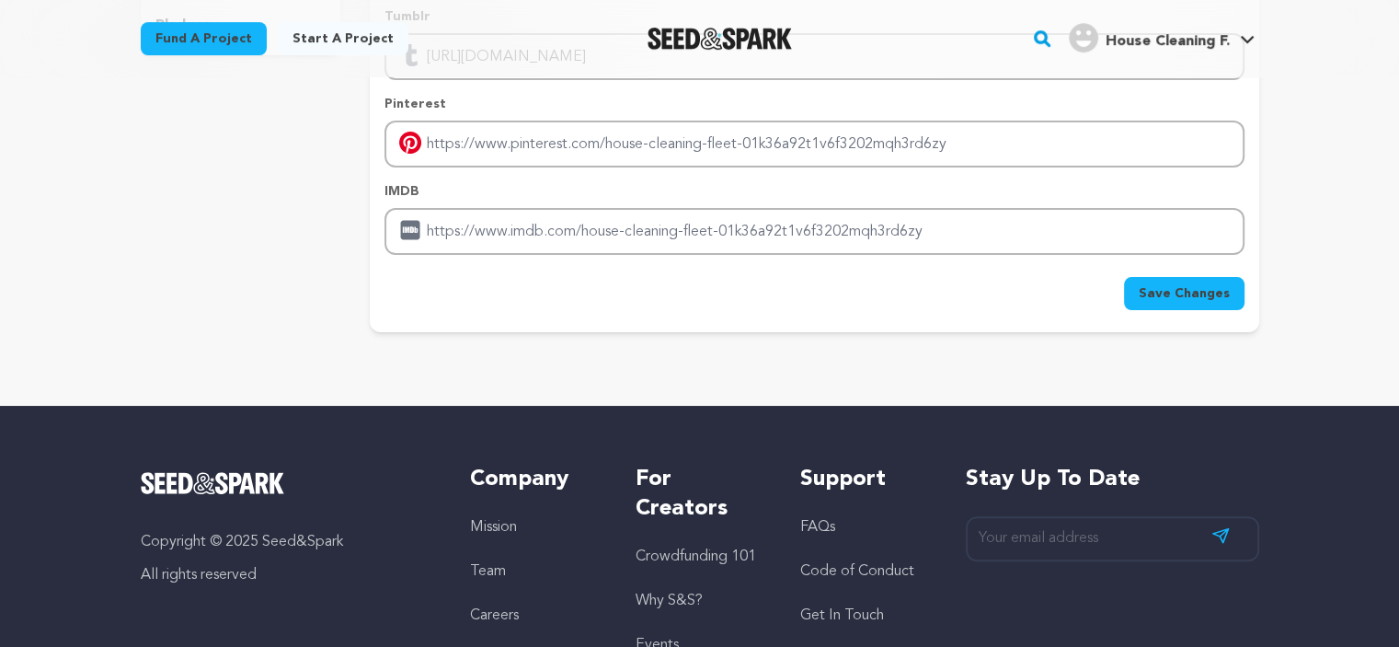
type input "[URL][DOMAIN_NAME]"
click at [1187, 295] on span "Save Changes" at bounding box center [1184, 293] width 91 height 18
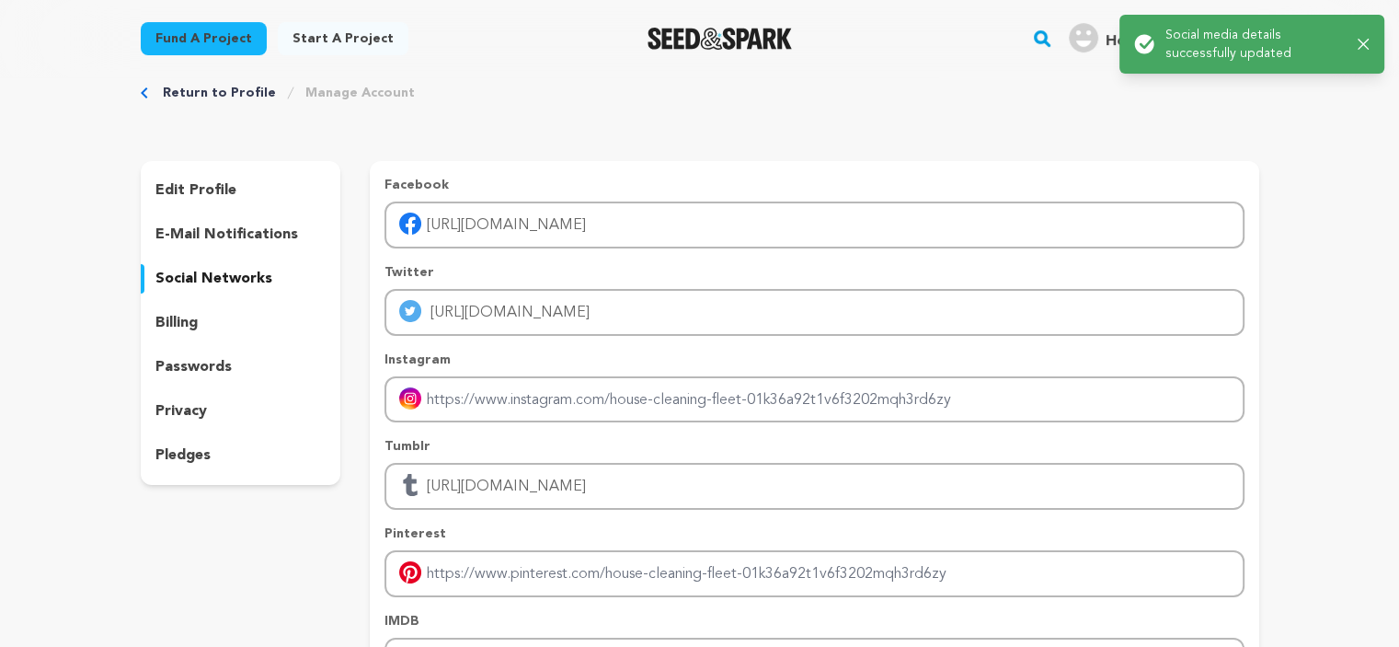
scroll to position [0, 0]
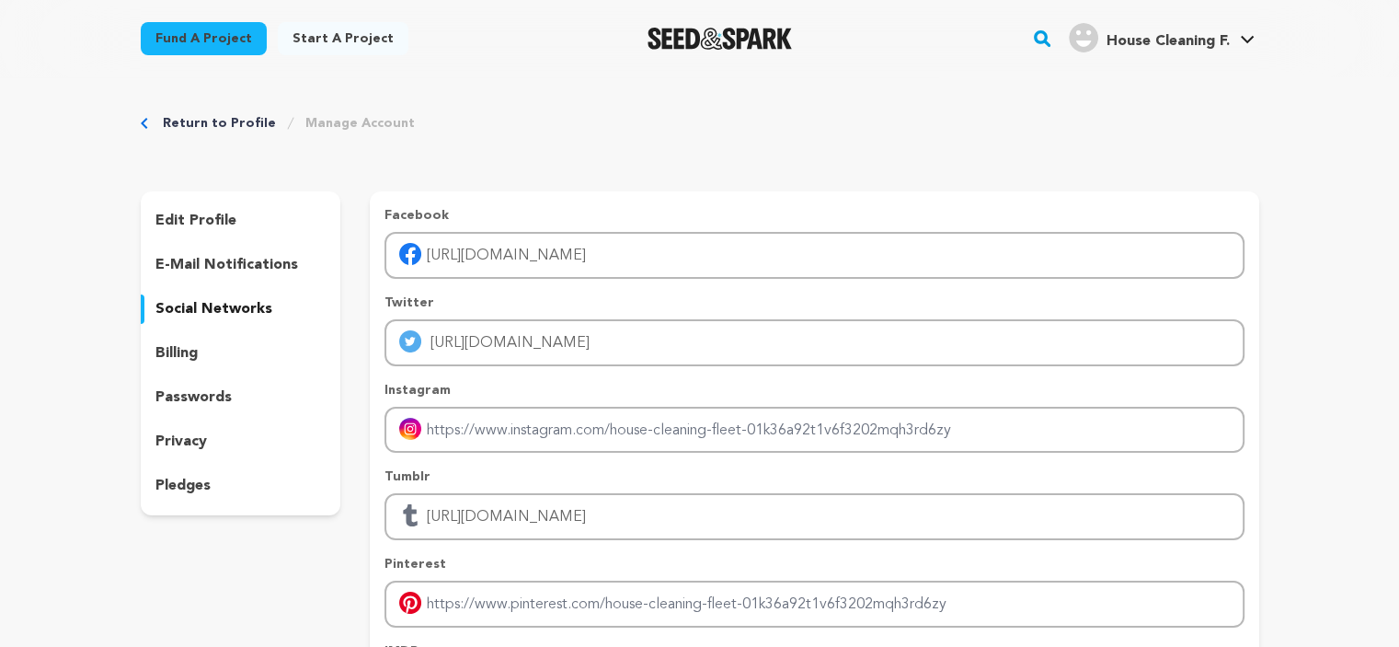
click at [1373, 36] on div "Success: Info: Warning: Error: Social media details successfully updated Close …" at bounding box center [1252, 45] width 252 height 56
click at [1130, 202] on link "View Profile" at bounding box center [1192, 202] width 206 height 40
